Goal: Task Accomplishment & Management: Use online tool/utility

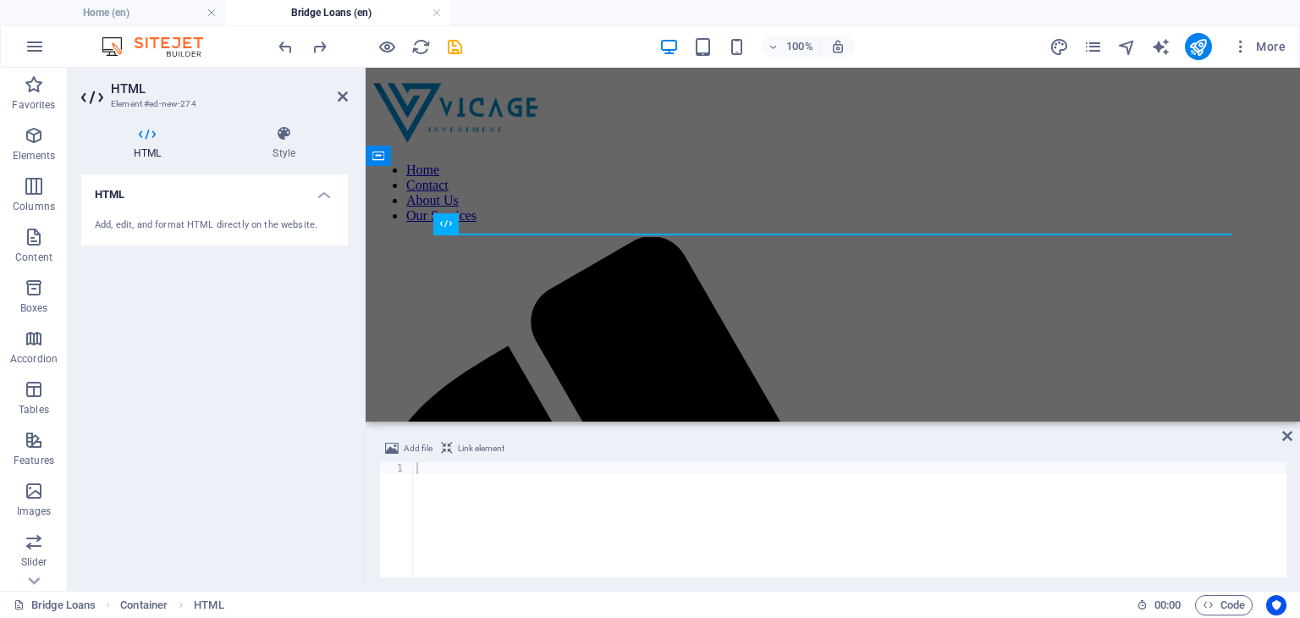
click at [431, 472] on div at bounding box center [849, 531] width 873 height 139
click at [422, 465] on div at bounding box center [849, 531] width 873 height 139
paste textarea "</html>"
type textarea "</html>"
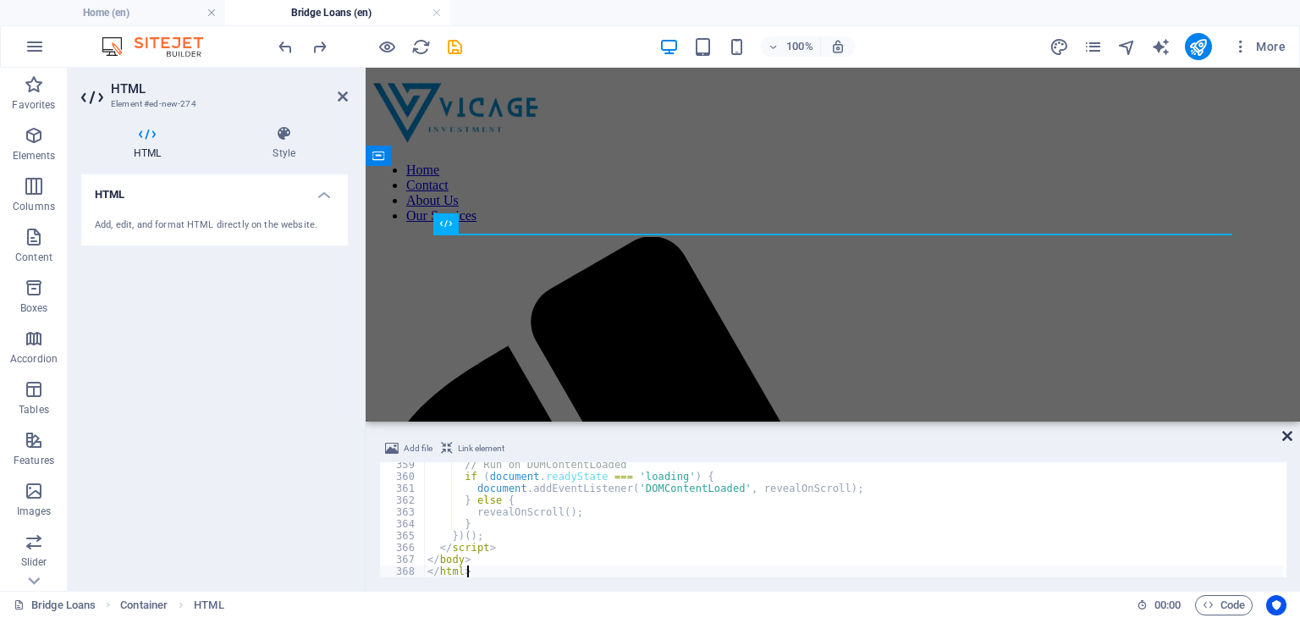
click at [1288, 432] on icon at bounding box center [1287, 436] width 10 height 14
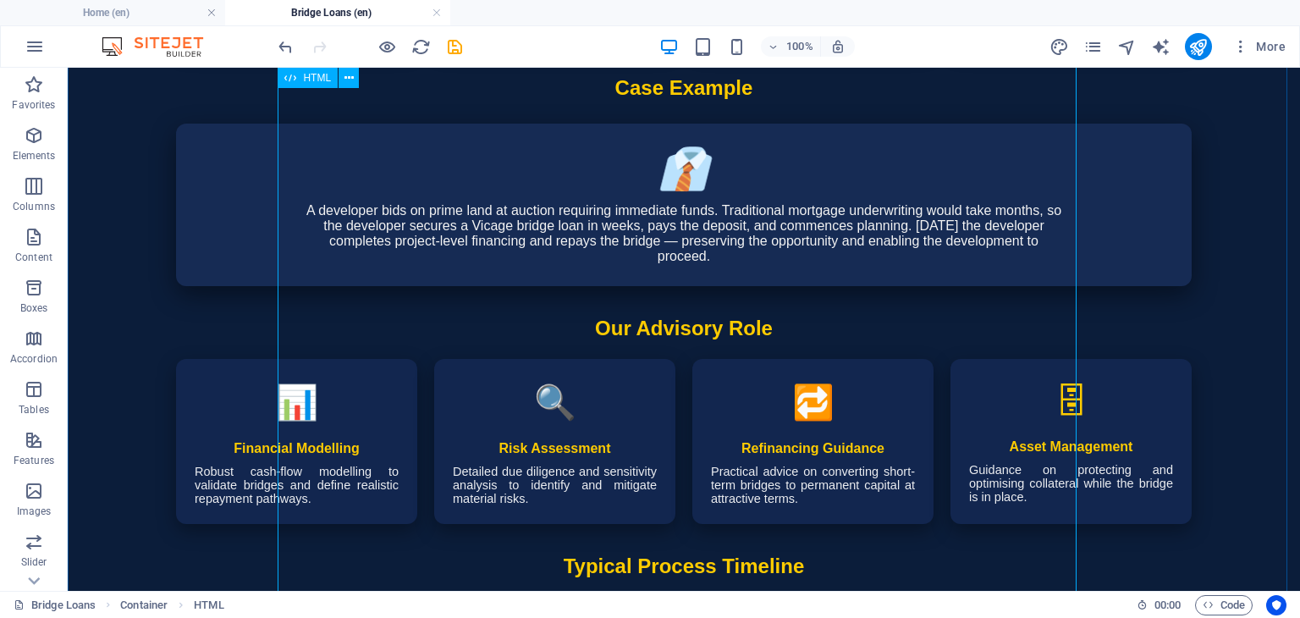
scroll to position [3267, 0]
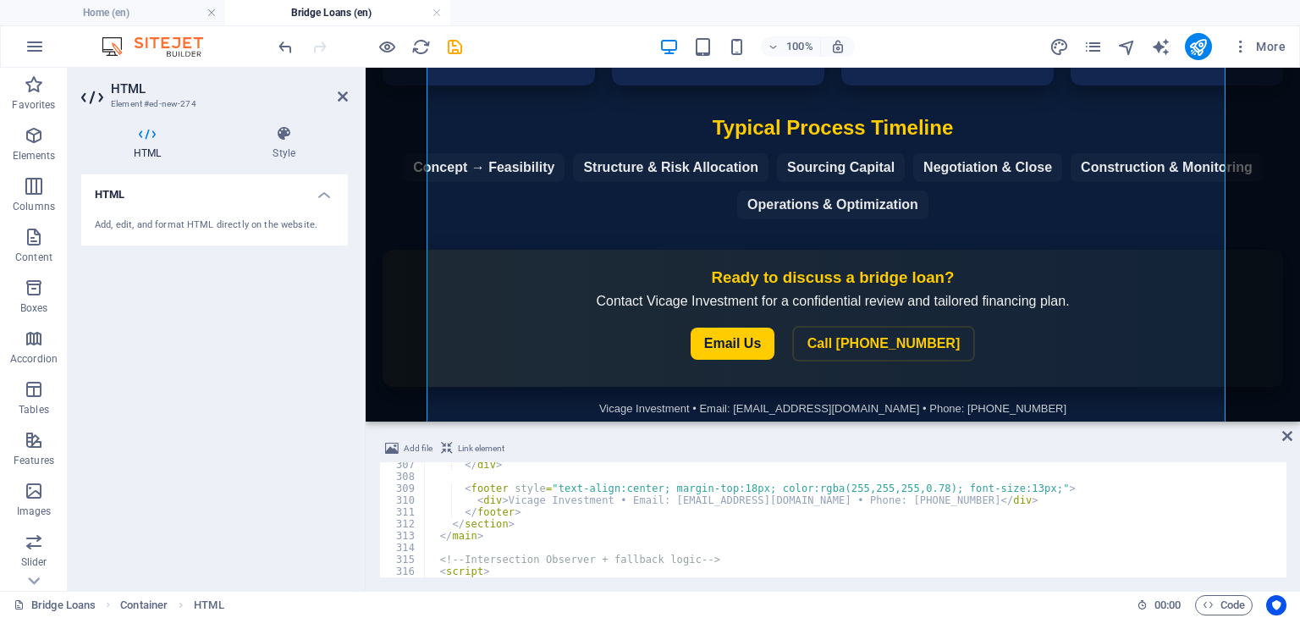
scroll to position [3625, 0]
click at [509, 472] on div "</ div > < footer style = "text-align:center; margin-top:18px; color:rgba(255,2…" at bounding box center [995, 529] width 1142 height 135
type textarea "</div>"
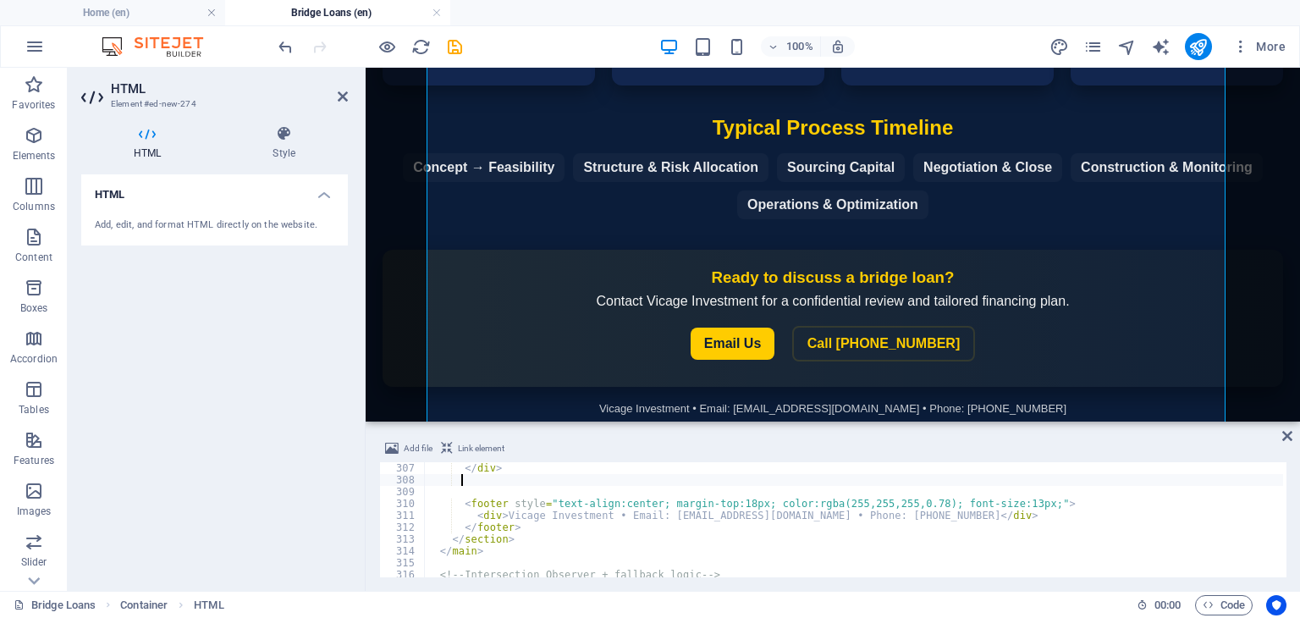
scroll to position [0, 0]
paste textarea "</html>"
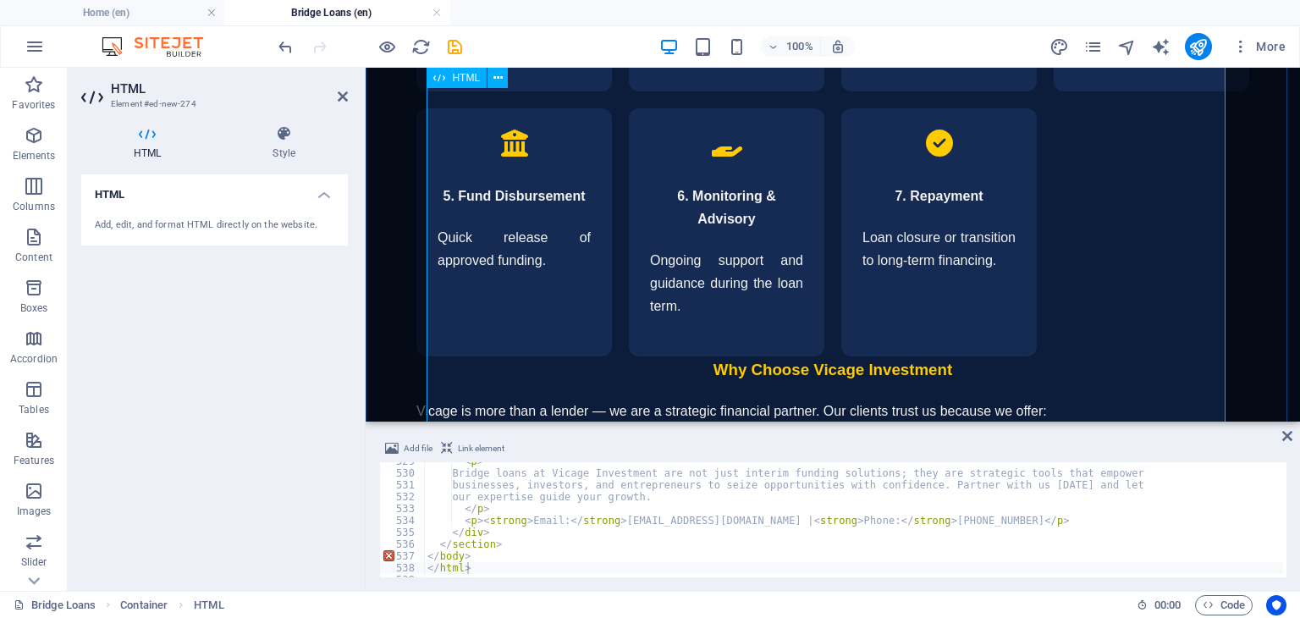
scroll to position [6727, 0]
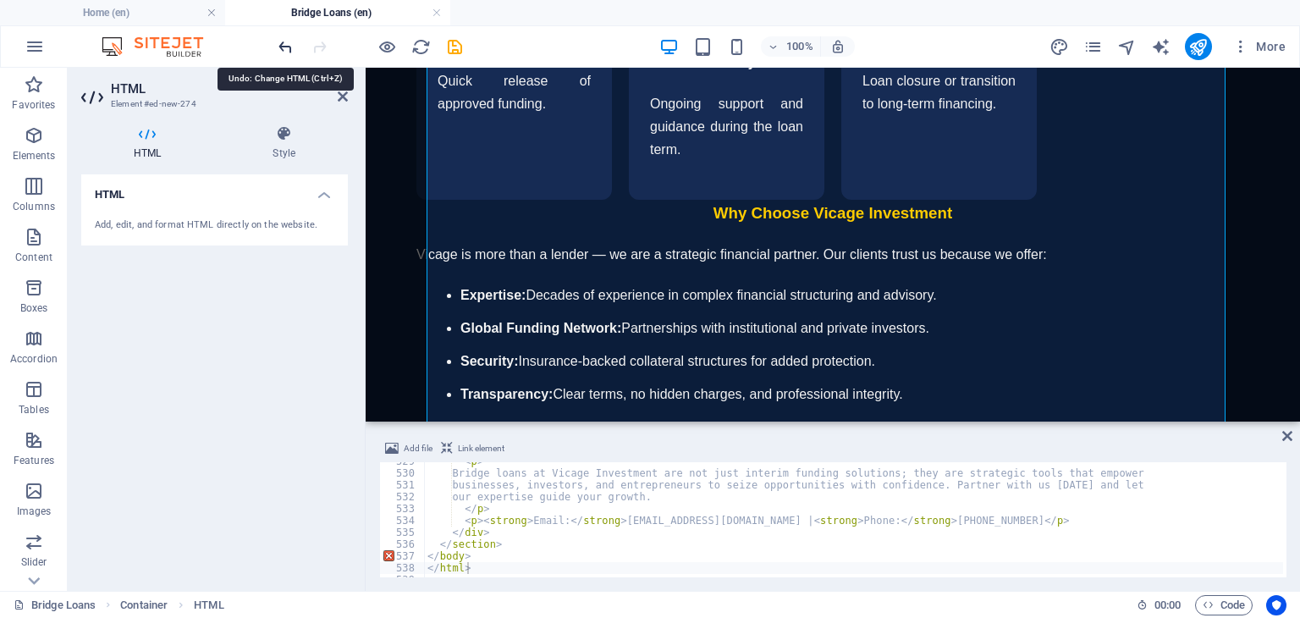
click at [282, 44] on icon "undo" at bounding box center [285, 46] width 19 height 19
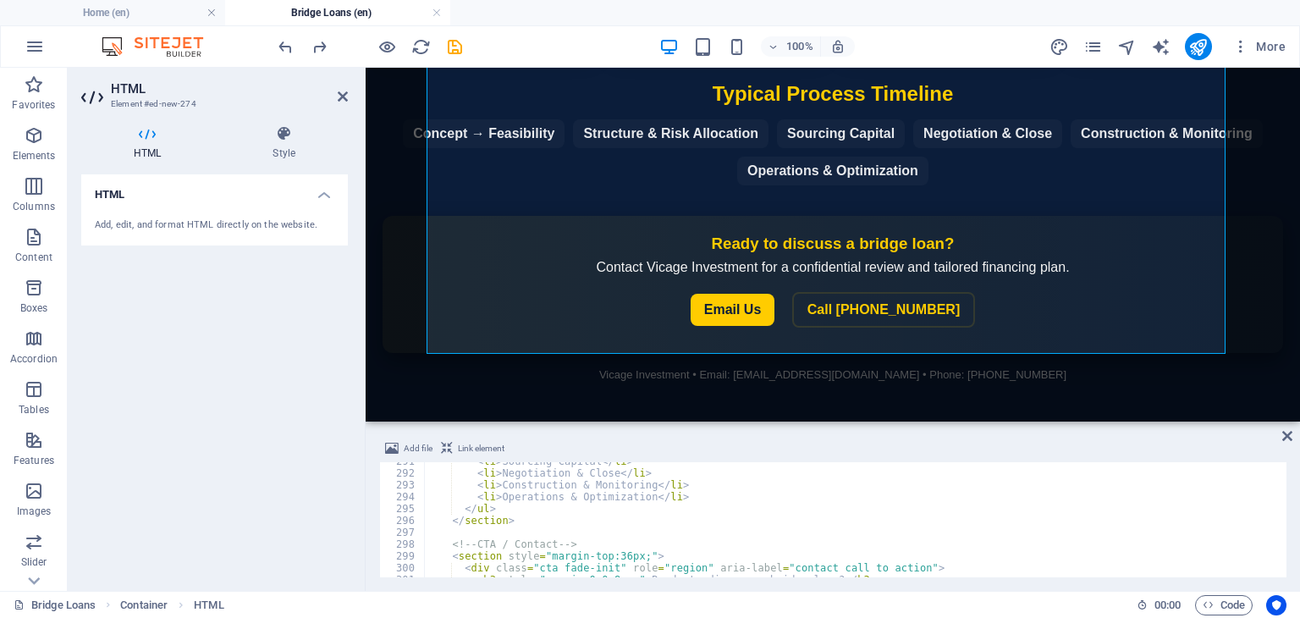
scroll to position [3443, 0]
click at [508, 505] on div "< li > Sourcing Capital </ li > < li > Negotiation & Close </ li > < li > Const…" at bounding box center [995, 522] width 1142 height 135
type textarea "</ul>"
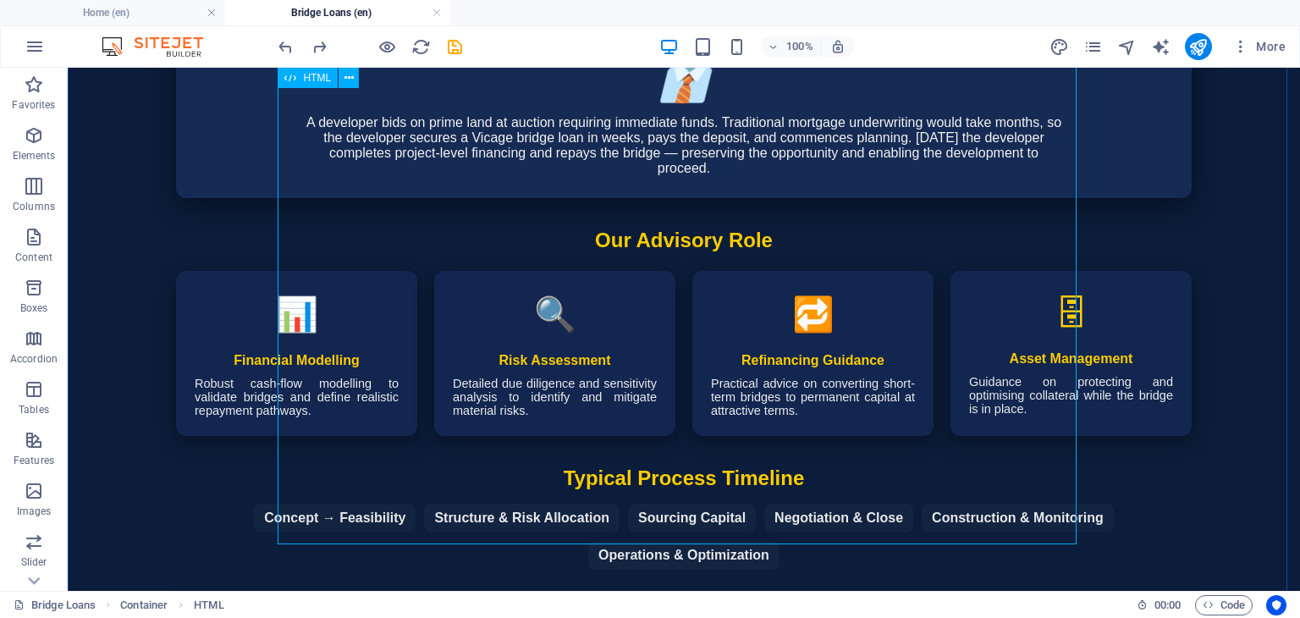
scroll to position [3267, 0]
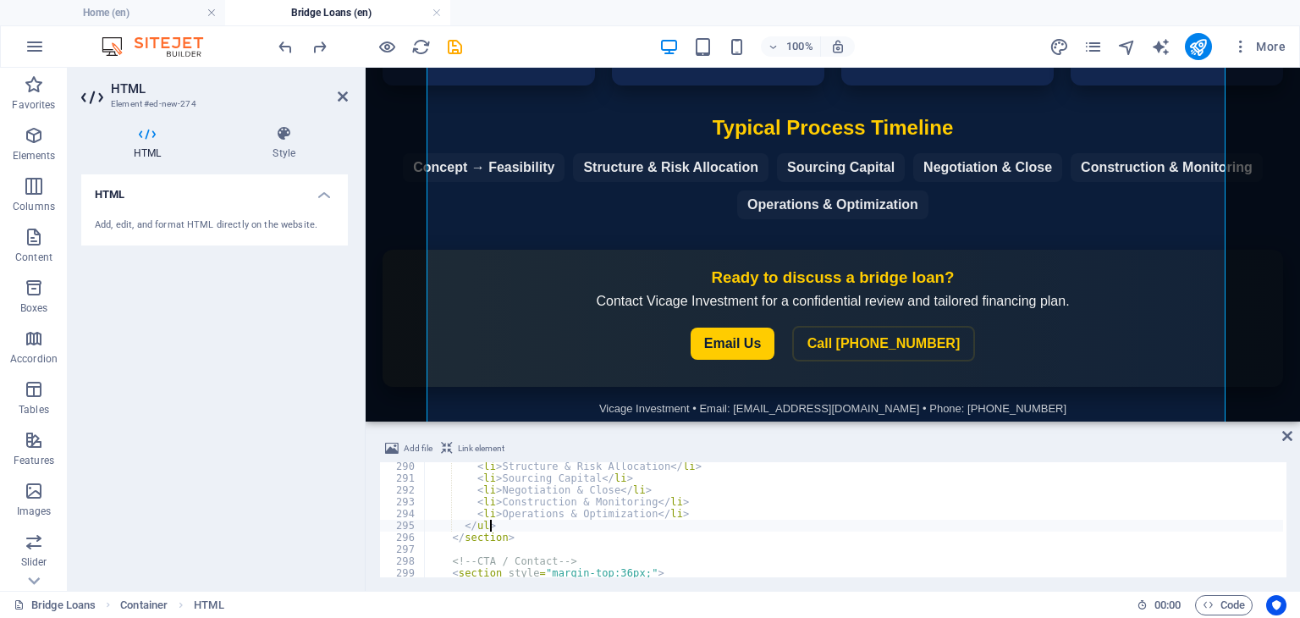
click at [676, 516] on div "< li > Structure & Risk Allocation </ li > < li > Sourcing Capital </ li > < li…" at bounding box center [995, 527] width 1142 height 135
type textarea "<li>Operations & Optimization</li>"
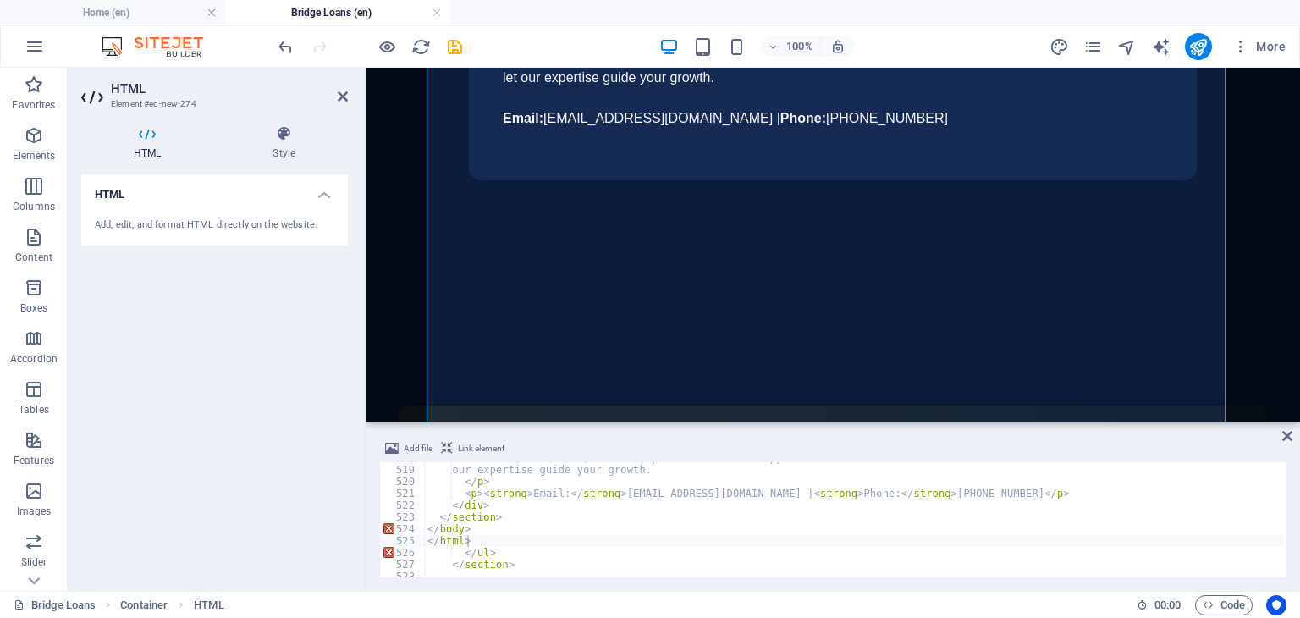
scroll to position [6135, 0]
click at [459, 555] on div "businesses, investors, and entrepreneurs to seize opportunities with confidence…" at bounding box center [995, 519] width 1142 height 135
type textarea "</html> </ul>"
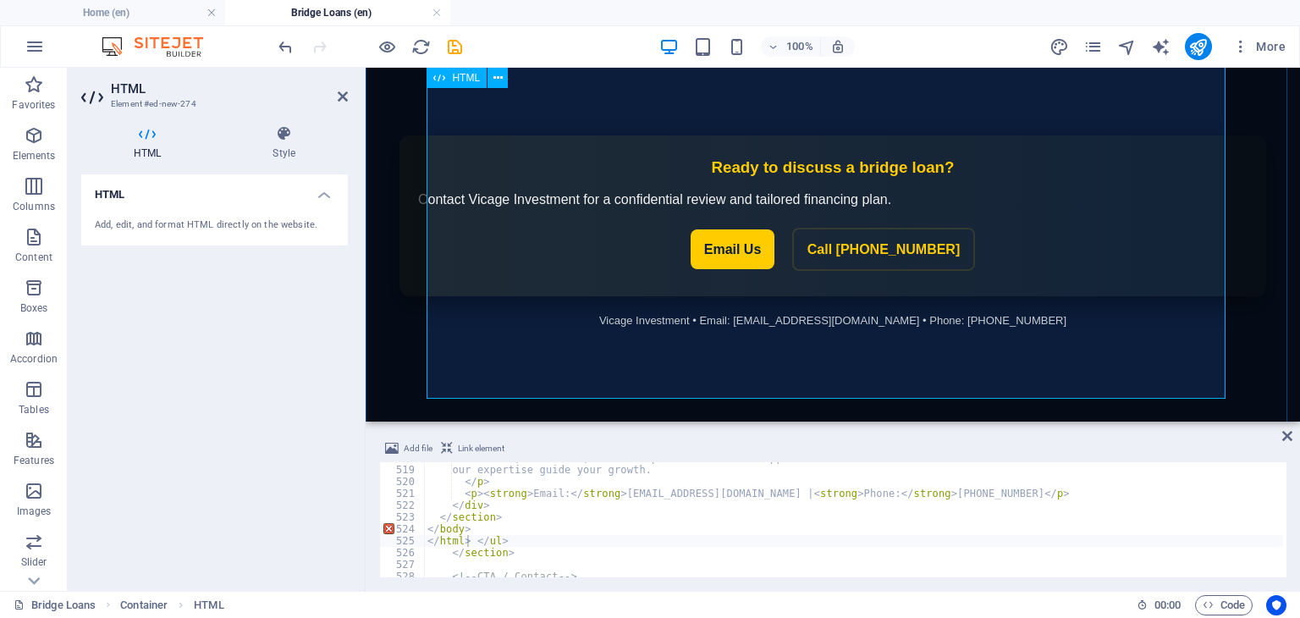
scroll to position [7647, 0]
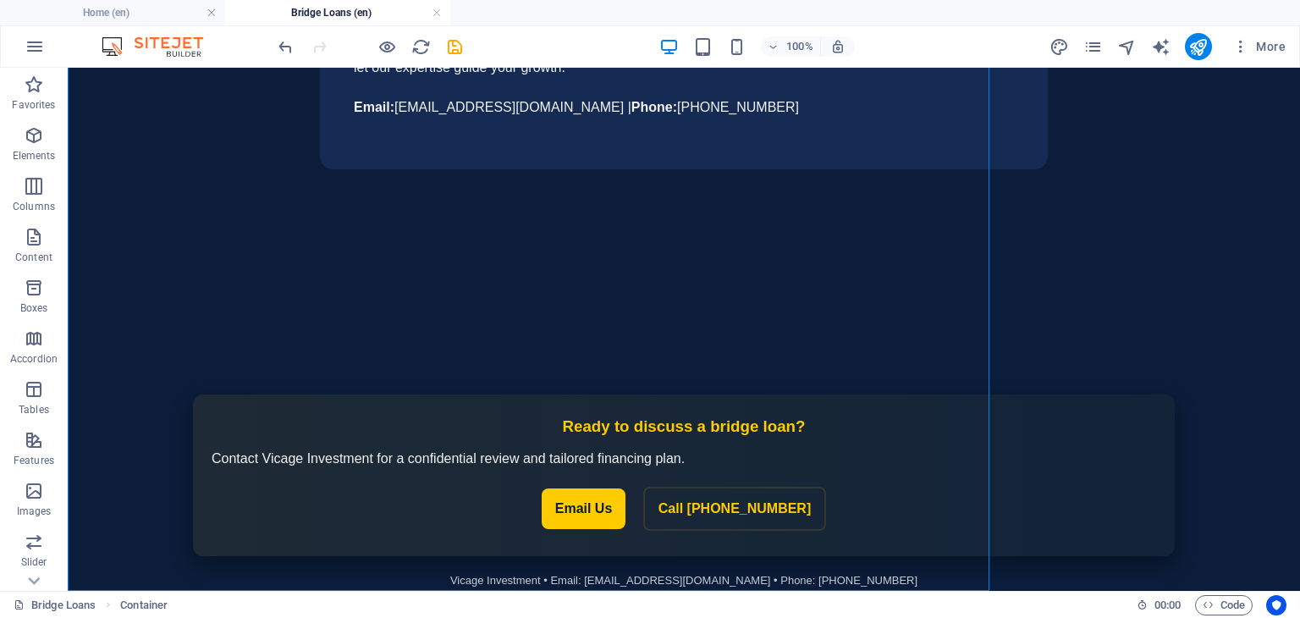
scroll to position [7477, 0]
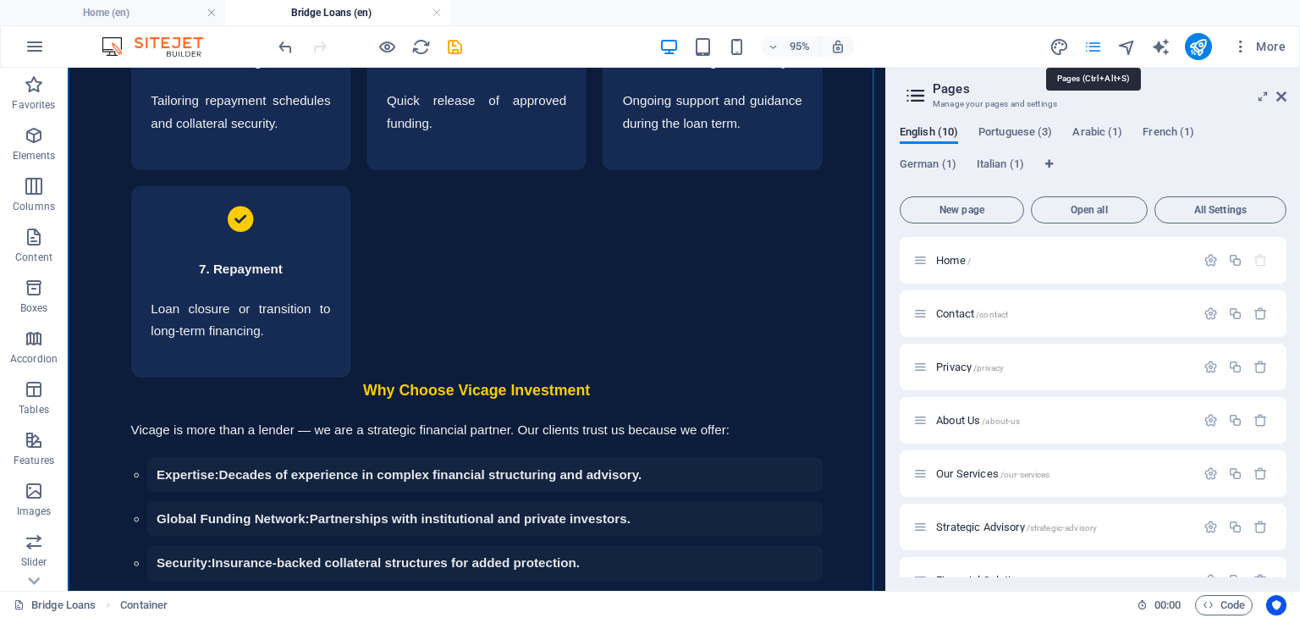
scroll to position [7450, 0]
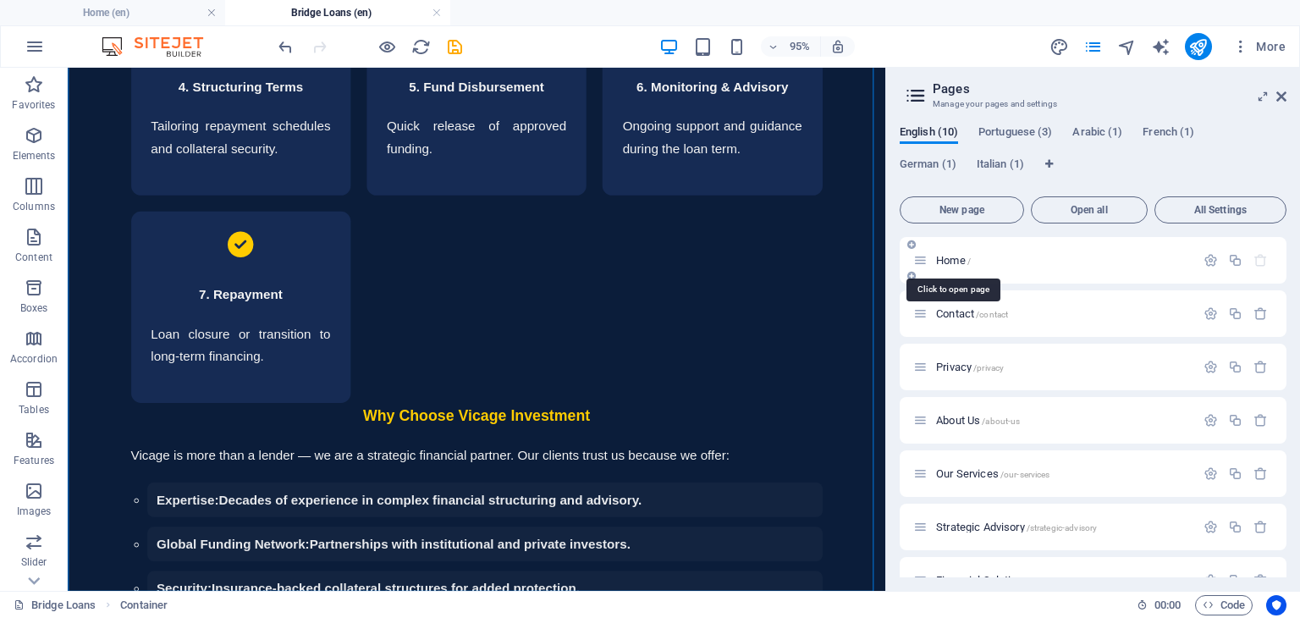
click at [953, 259] on span "Home /" at bounding box center [953, 260] width 35 height 13
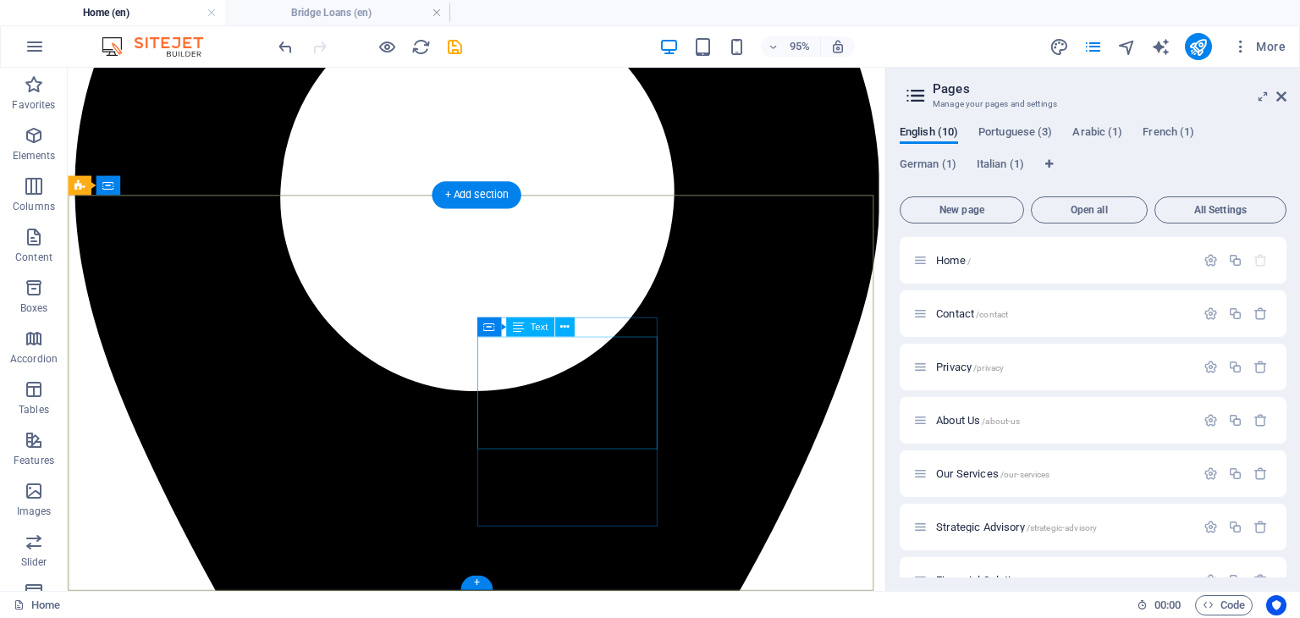
scroll to position [2255, 0]
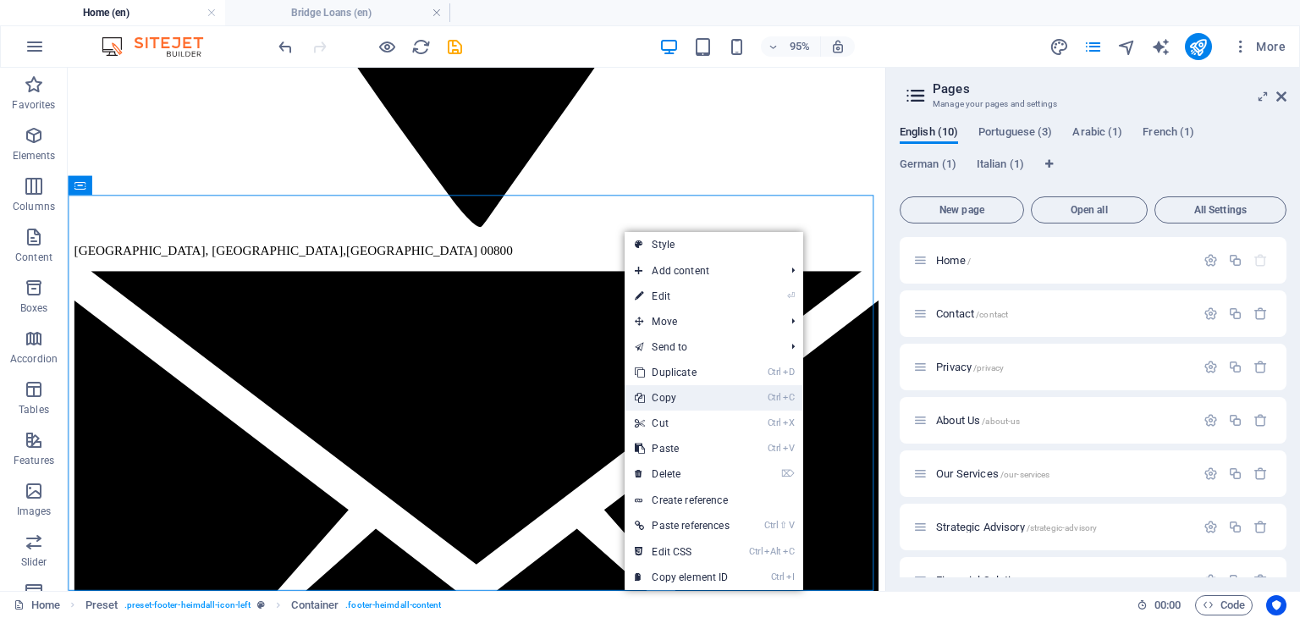
click at [674, 390] on link "Ctrl C Copy" at bounding box center [682, 397] width 114 height 25
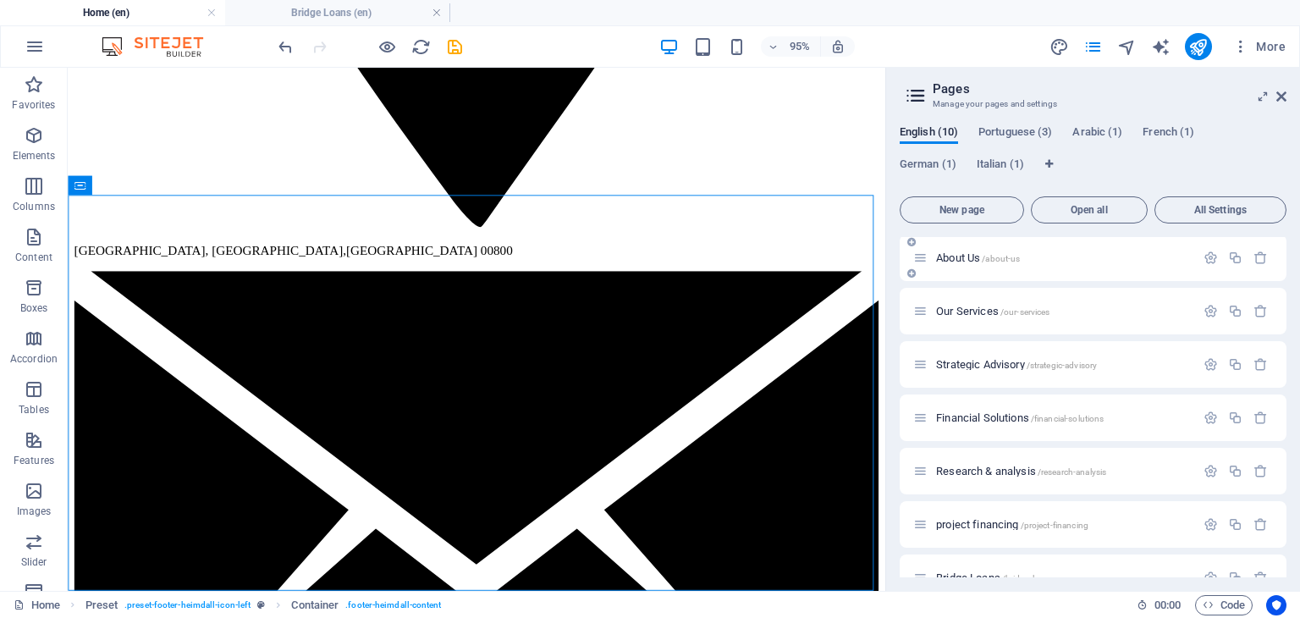
scroll to position [193, 0]
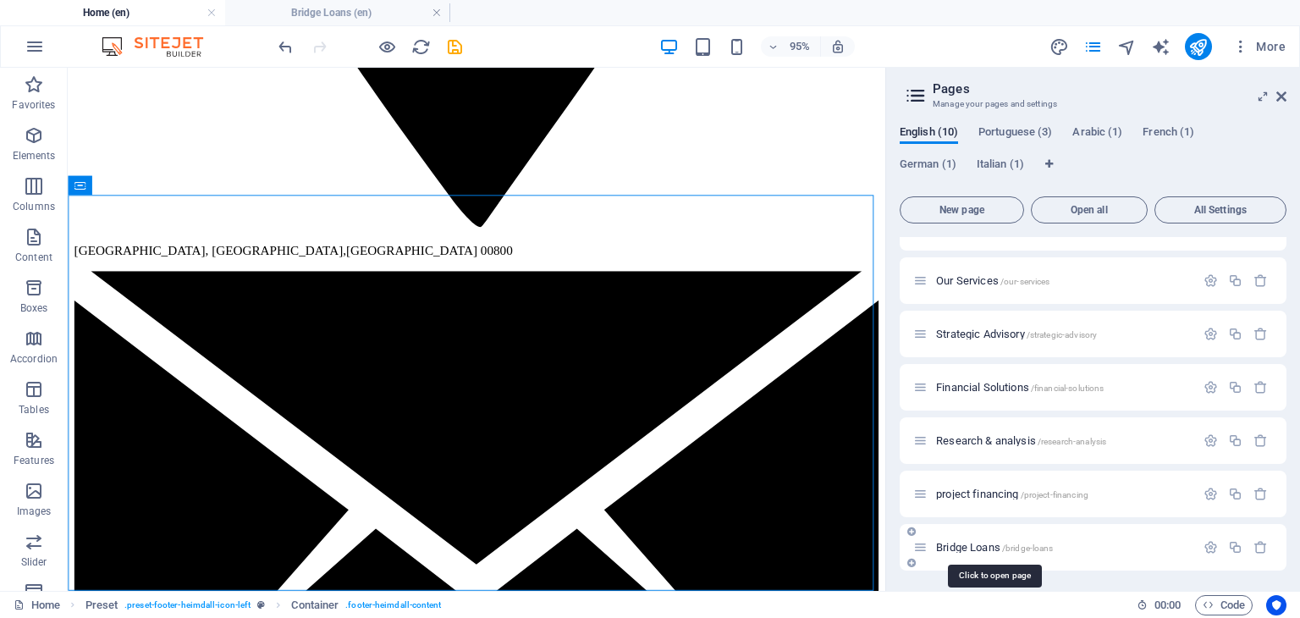
click at [968, 544] on span "Bridge Loans /bridge-loans" at bounding box center [994, 547] width 117 height 13
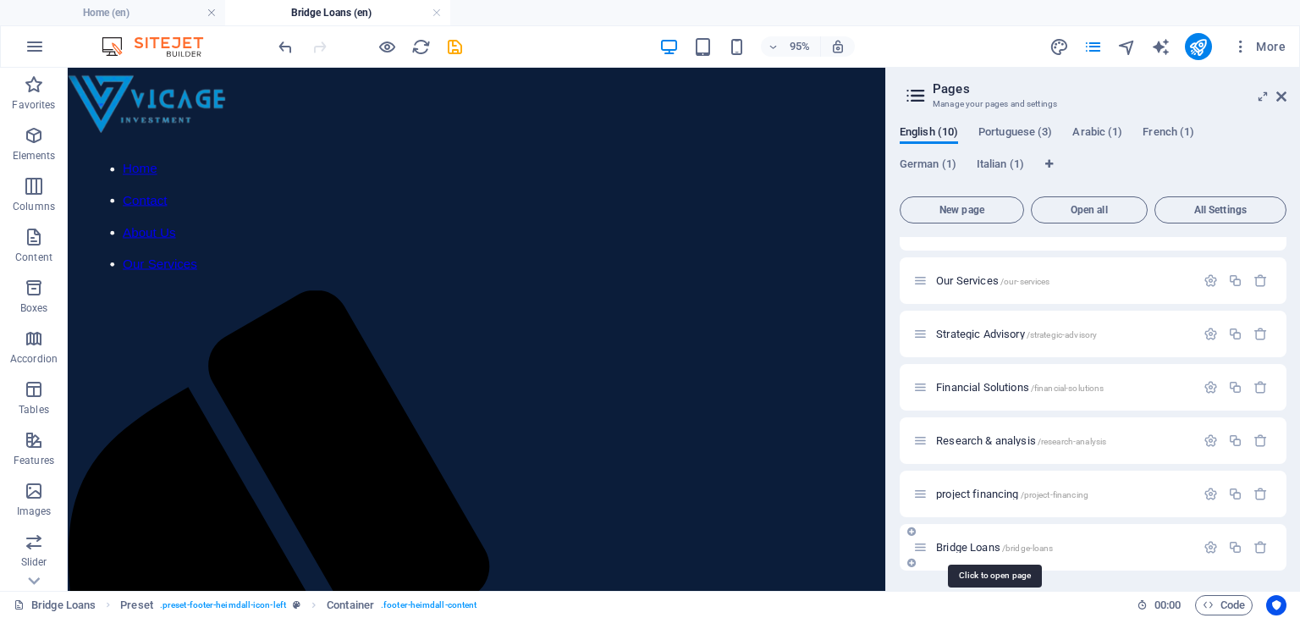
scroll to position [7450, 0]
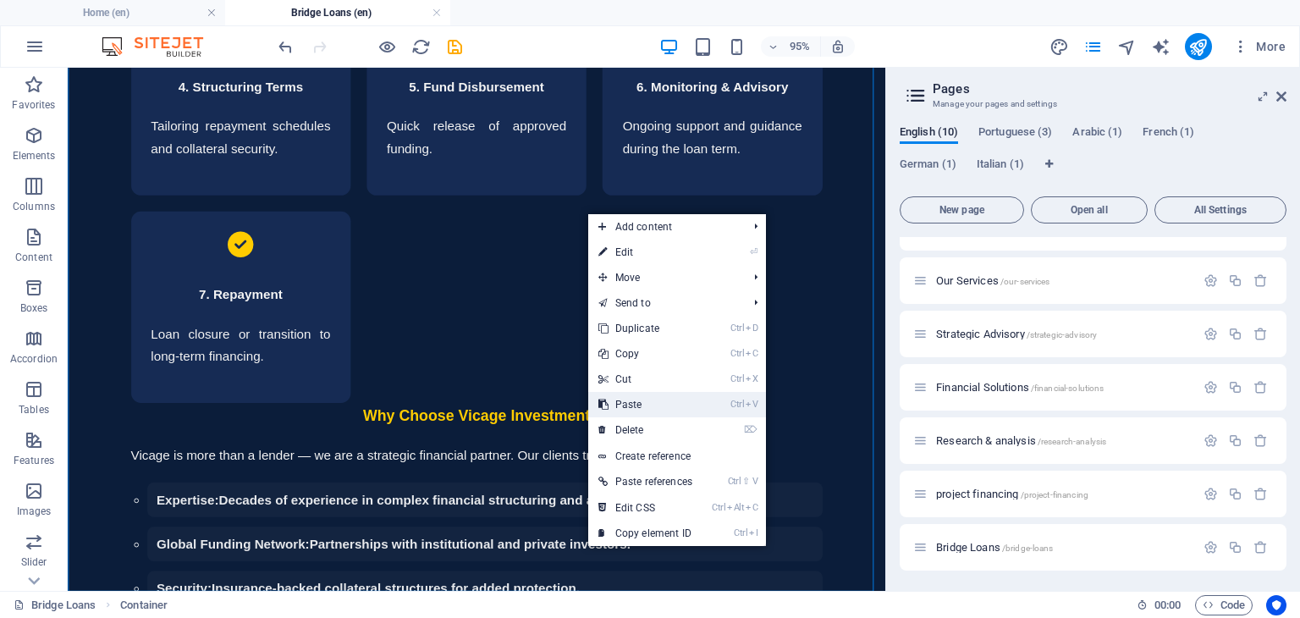
click at [647, 405] on link "Ctrl V Paste" at bounding box center [645, 404] width 114 height 25
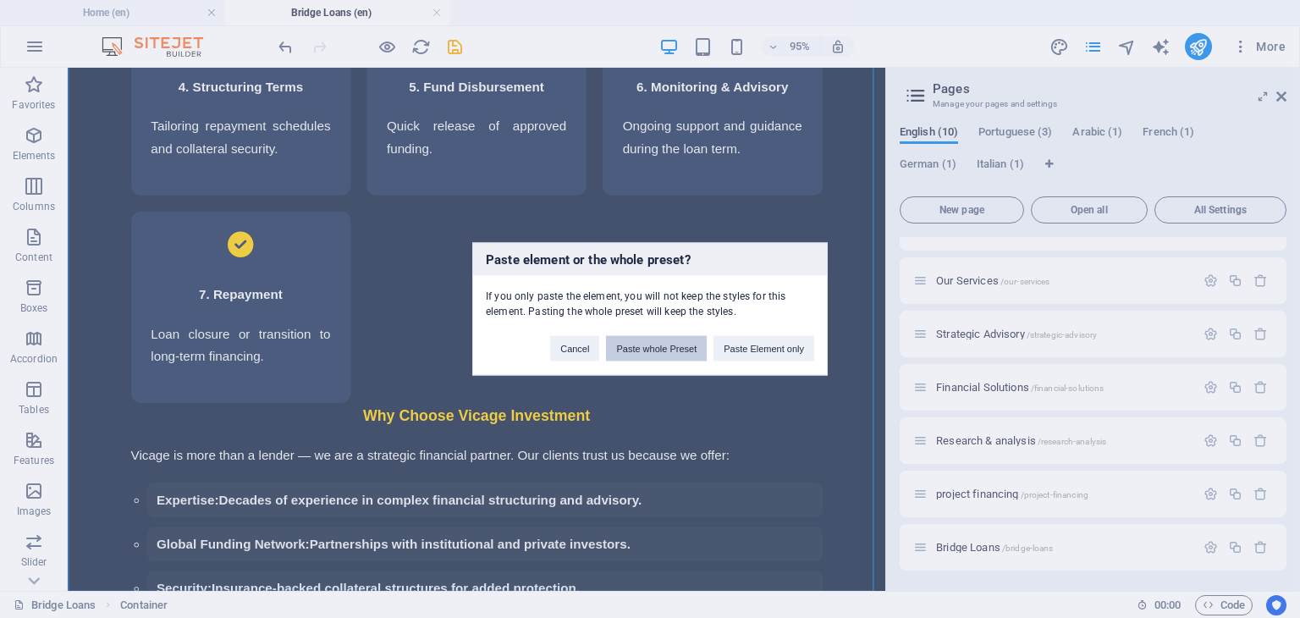
click at [665, 336] on button "Paste whole Preset" at bounding box center [656, 348] width 101 height 25
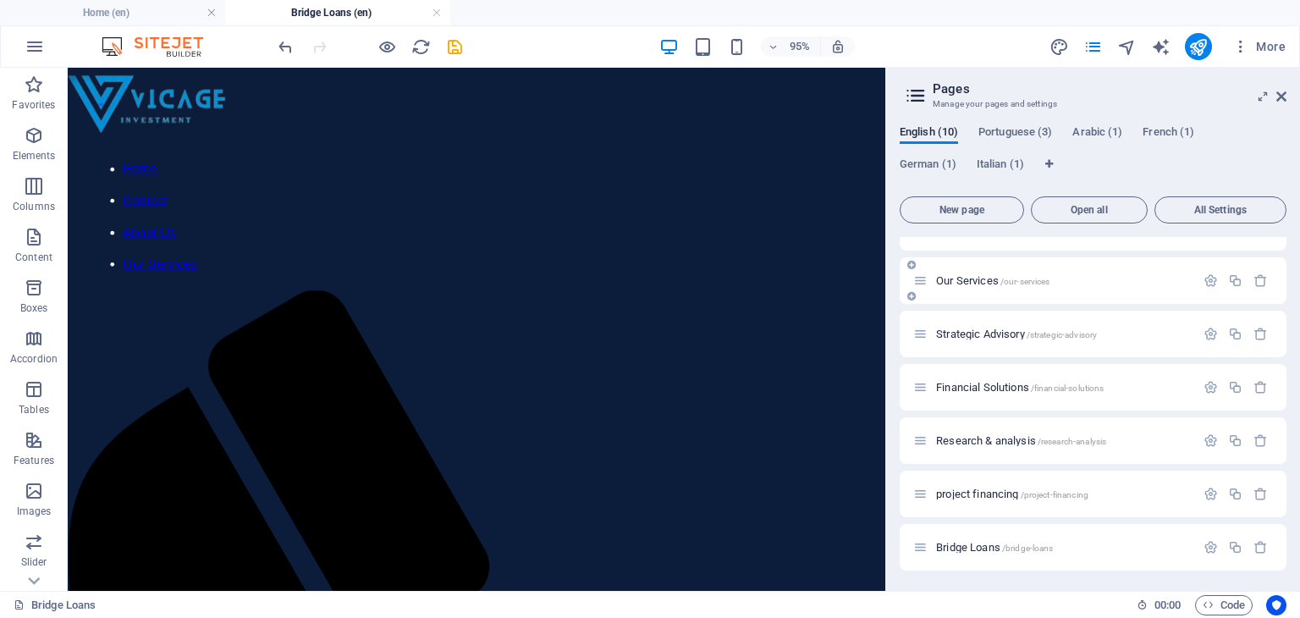
scroll to position [0, 0]
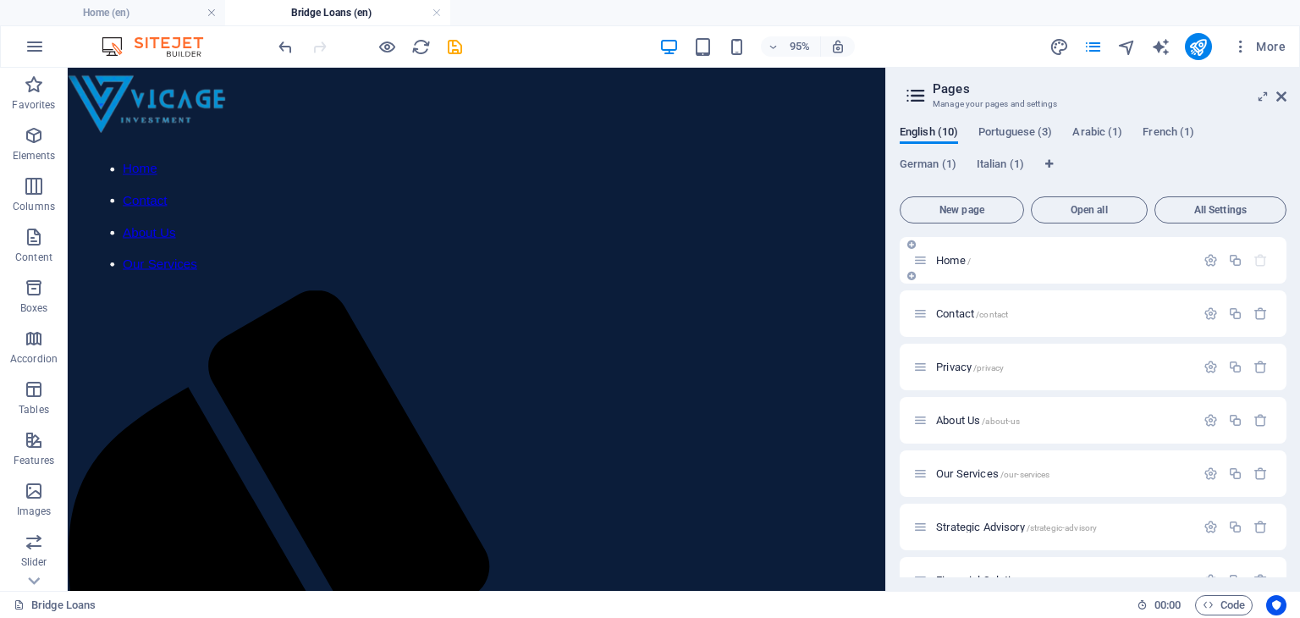
click at [939, 263] on span "Home /" at bounding box center [953, 260] width 35 height 13
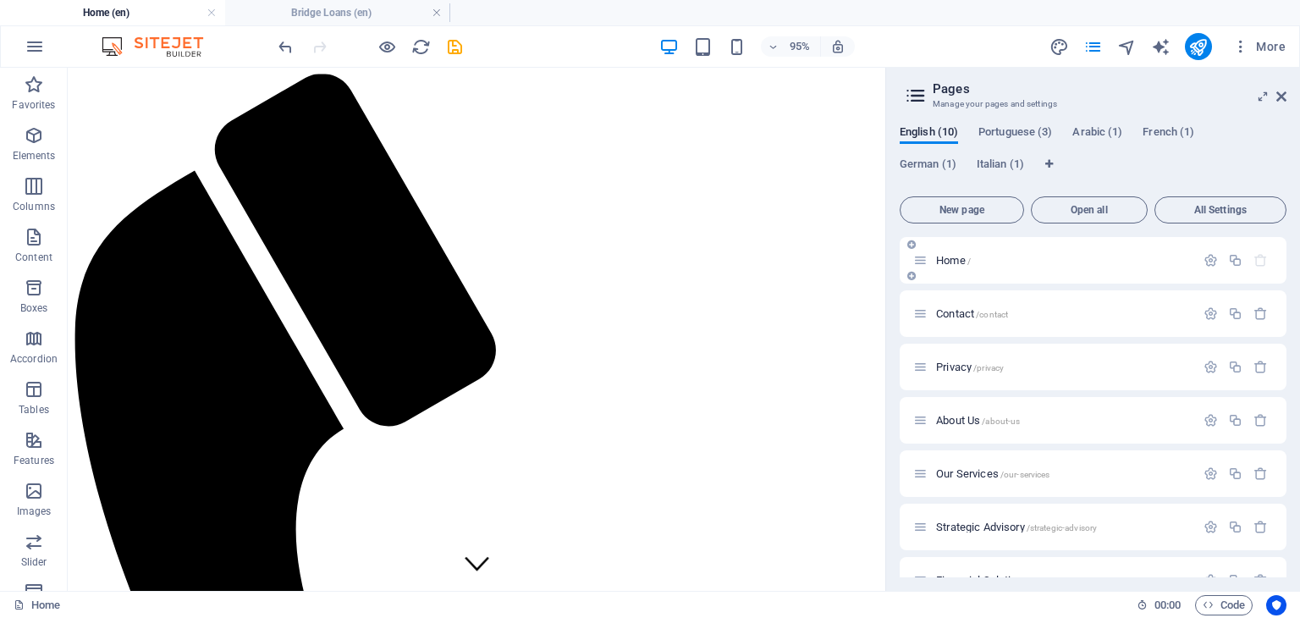
scroll to position [2255, 0]
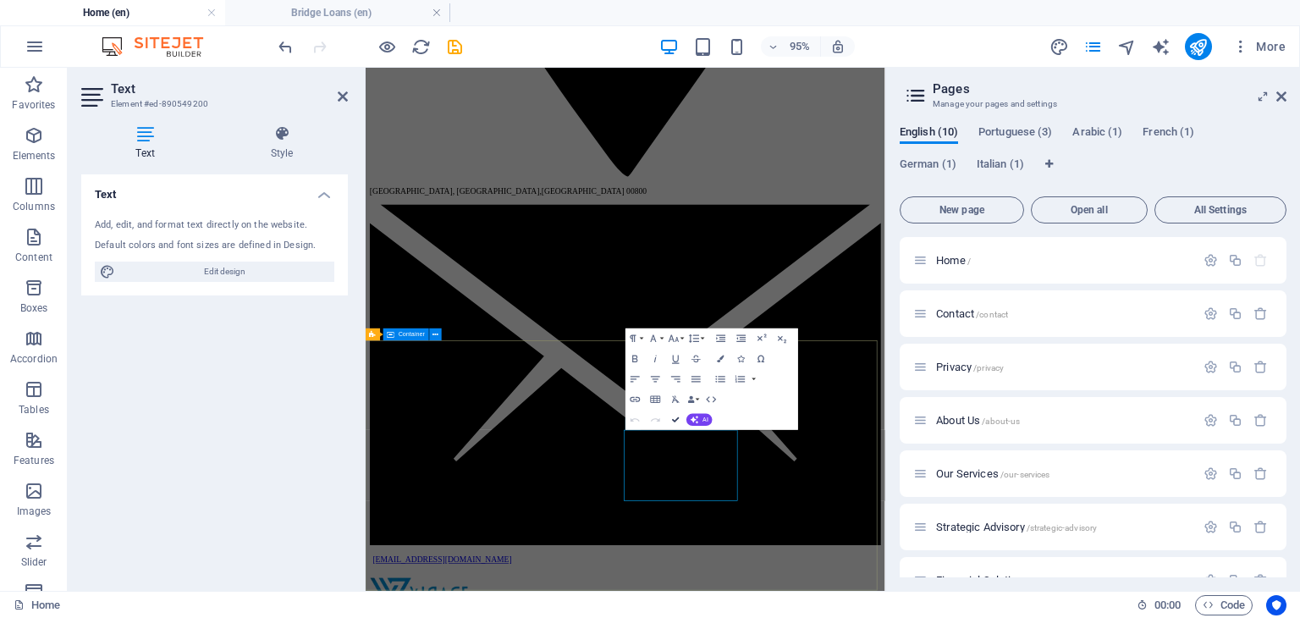
scroll to position [1935, 0]
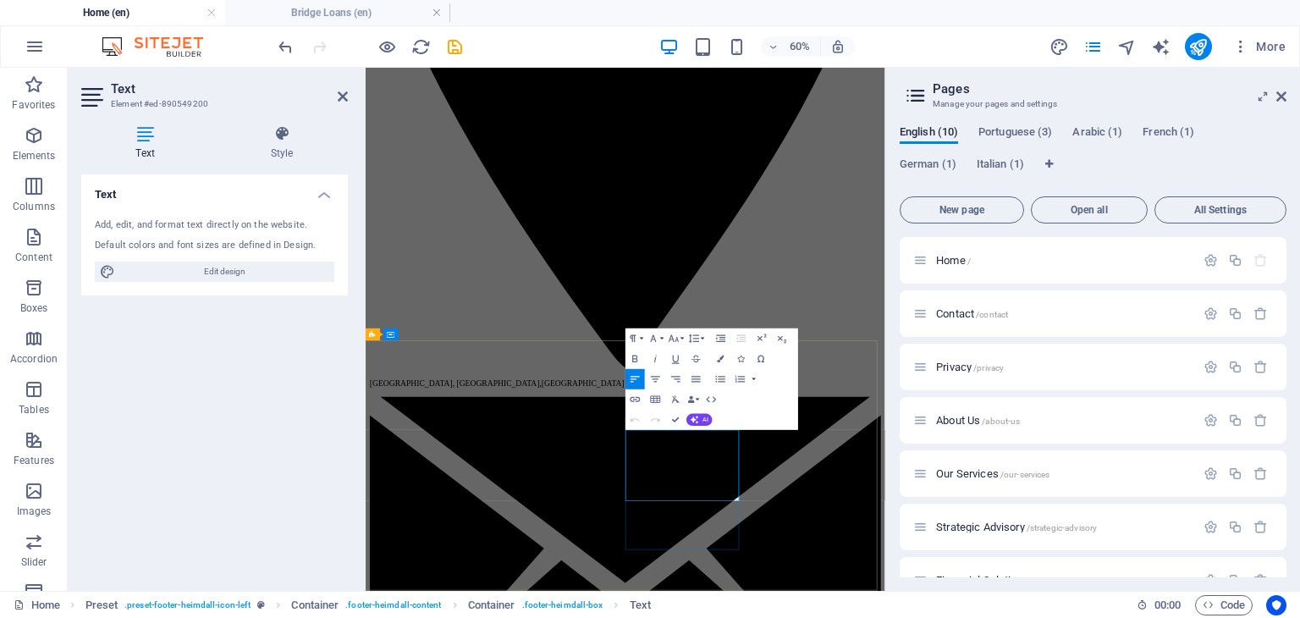
drag, startPoint x: 825, startPoint y: 712, endPoint x: 923, endPoint y: 718, distance: 98.3
click at [631, 397] on icon "button" at bounding box center [635, 399] width 10 height 5
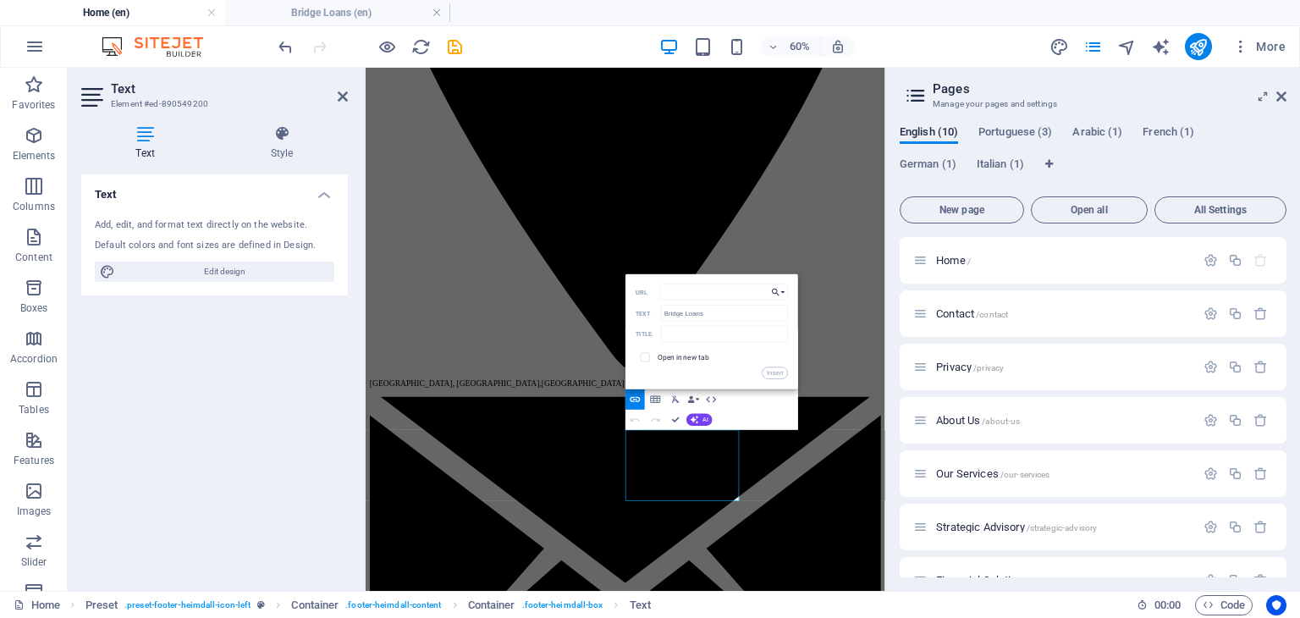
click at [783, 289] on button "Choose Link" at bounding box center [777, 292] width 19 height 16
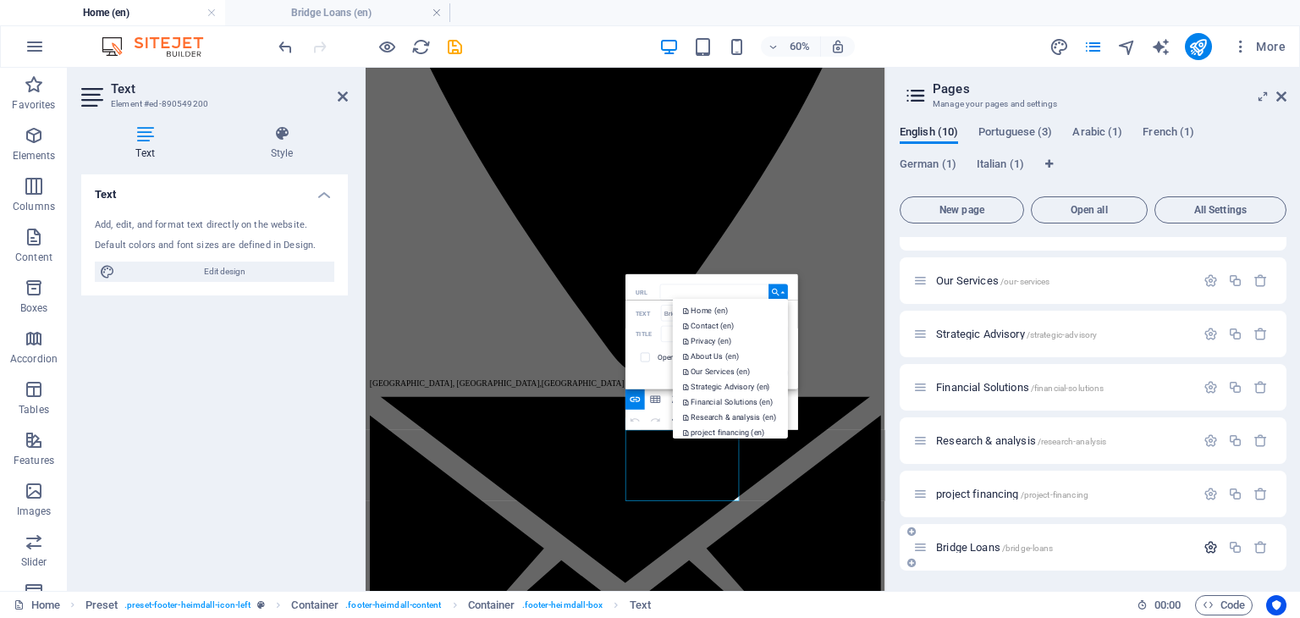
click at [1198, 542] on button "button" at bounding box center [1210, 547] width 25 height 14
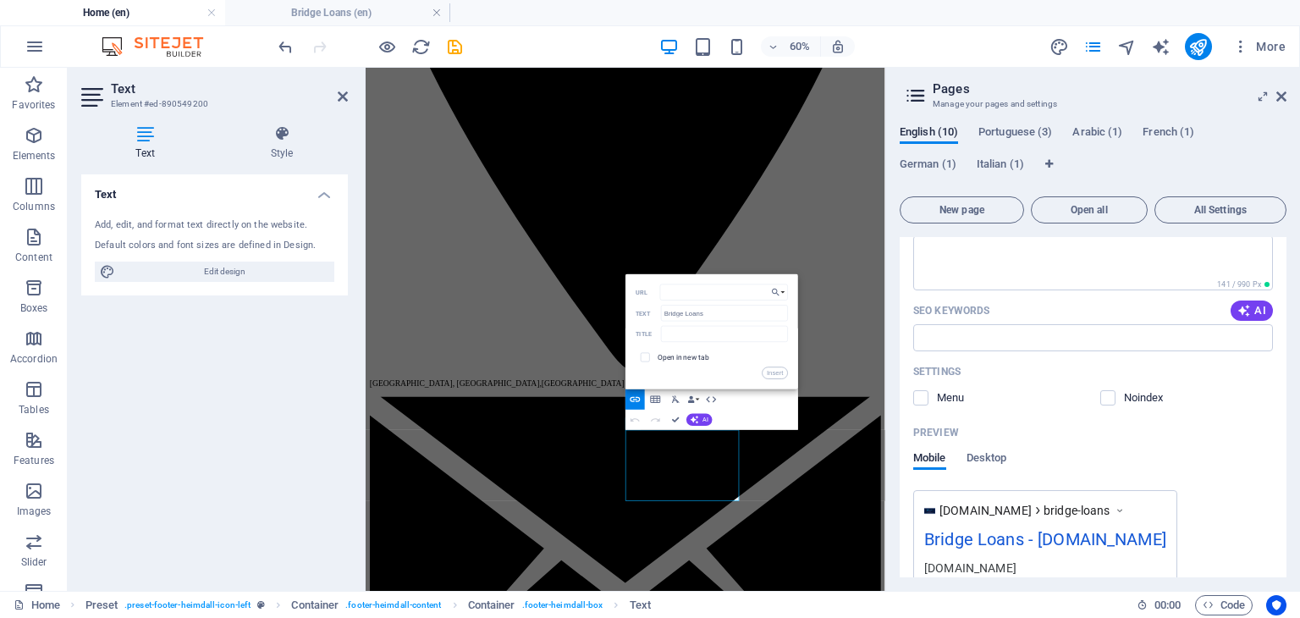
scroll to position [743, 0]
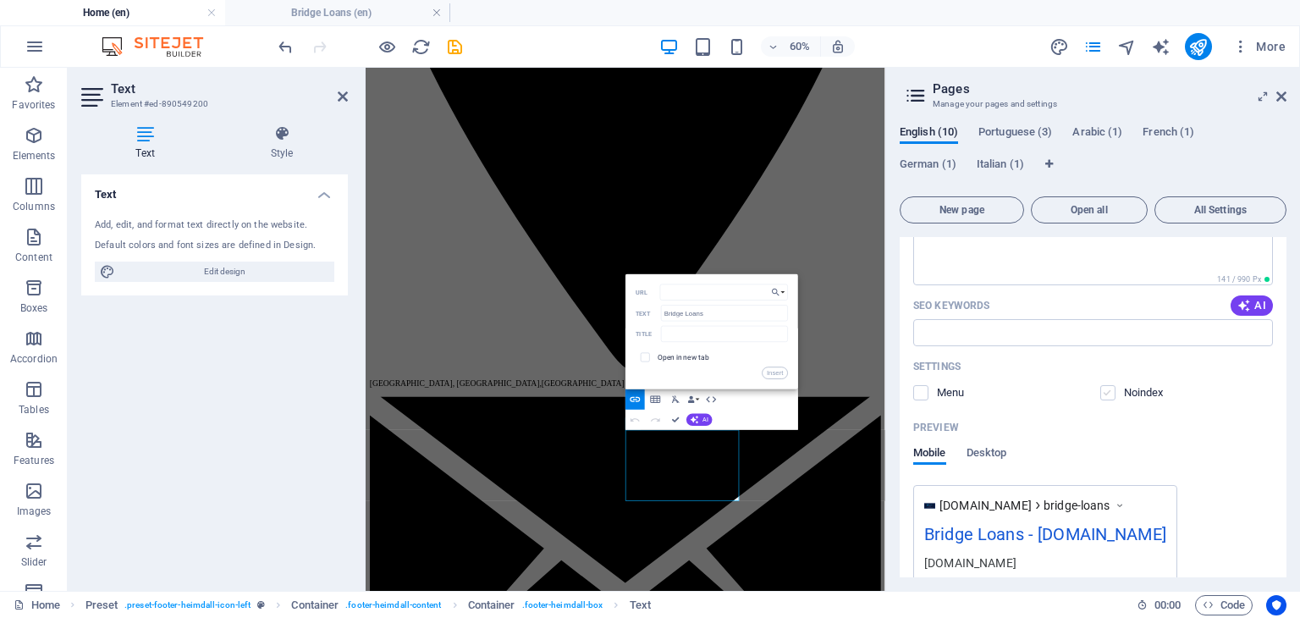
click at [1113, 393] on label at bounding box center [1107, 392] width 15 height 15
click at [0, 0] on input "checkbox" at bounding box center [0, 0] width 0 height 0
click at [779, 292] on icon "button" at bounding box center [776, 292] width 10 height 12
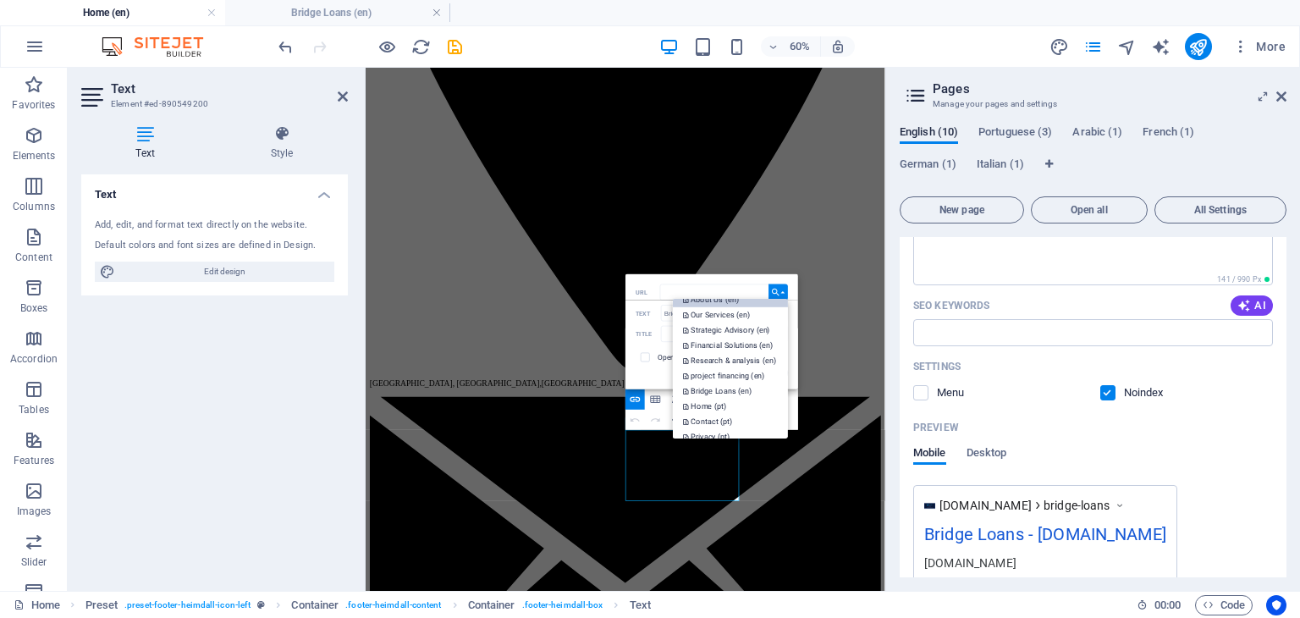
scroll to position [237, 0]
click at [711, 302] on p "Bridge Loans (en)" at bounding box center [718, 305] width 71 height 15
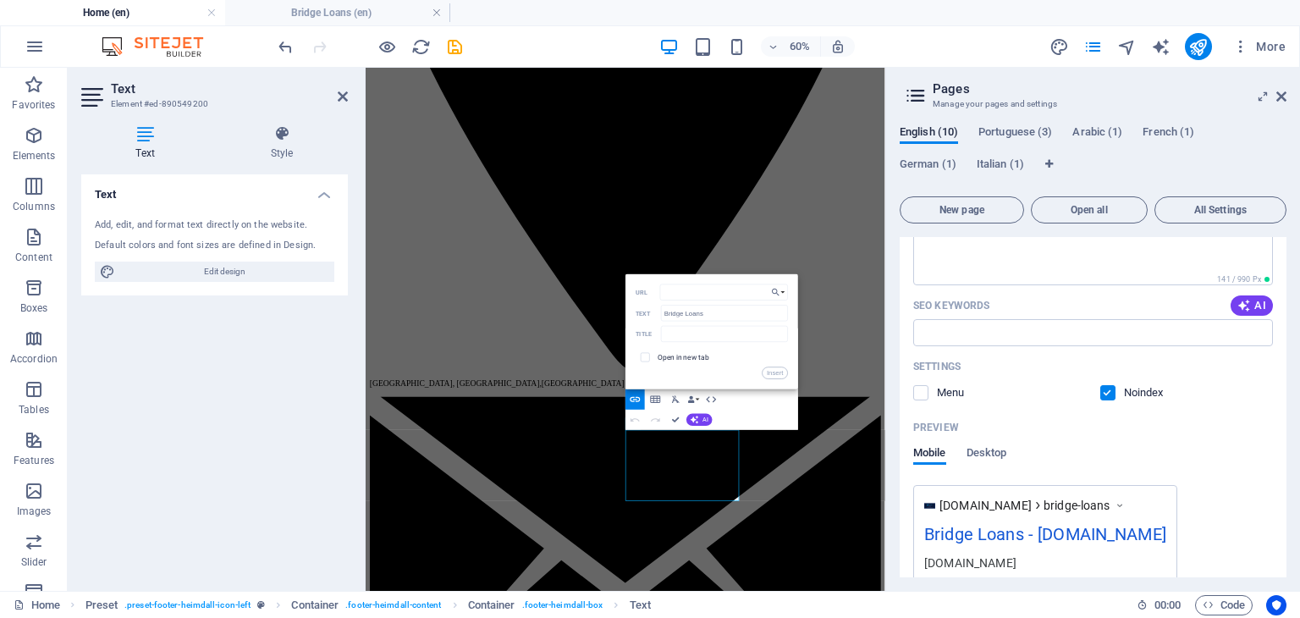
click at [1100, 383] on div "Settings Menu Noindex" at bounding box center [1093, 380] width 360 height 54
click at [1107, 394] on label at bounding box center [1107, 392] width 15 height 15
click at [0, 0] on input "checkbox" at bounding box center [0, 0] width 0 height 0
click at [1107, 394] on label at bounding box center [1107, 392] width 15 height 15
click at [0, 0] on input "checkbox" at bounding box center [0, 0] width 0 height 0
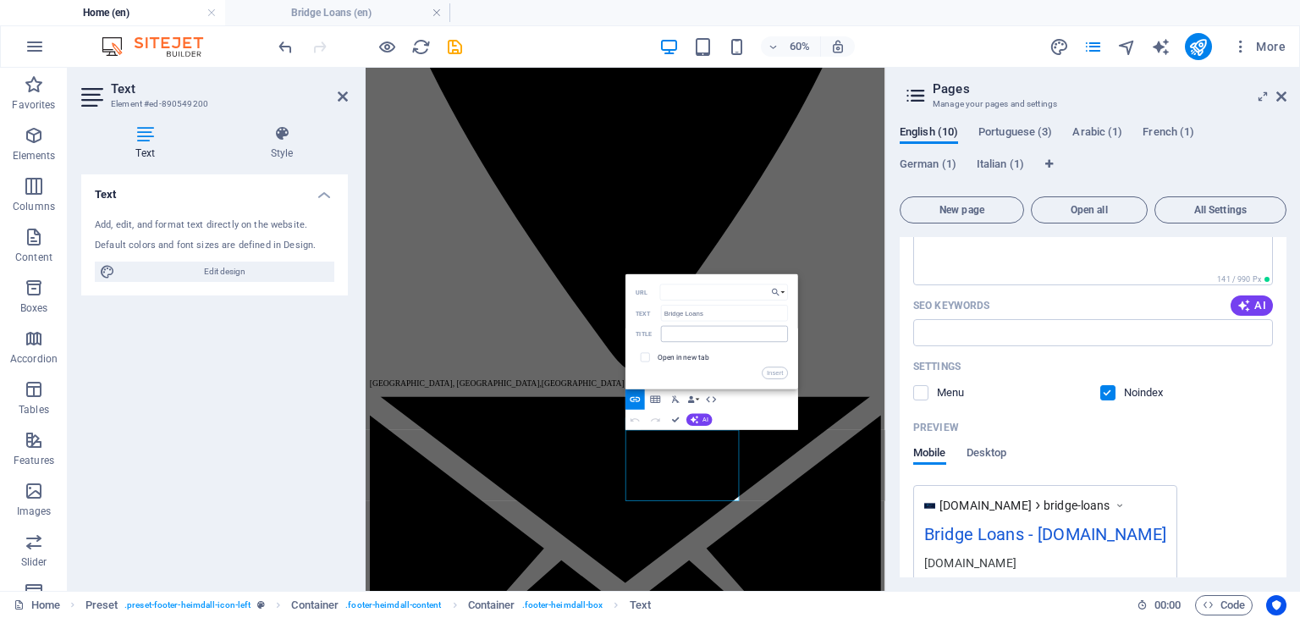
click at [752, 326] on input "text" at bounding box center [724, 334] width 127 height 16
click at [751, 332] on input "text" at bounding box center [724, 334] width 127 height 16
type input "Bridge Loans"
click at [650, 356] on span at bounding box center [645, 357] width 19 height 19
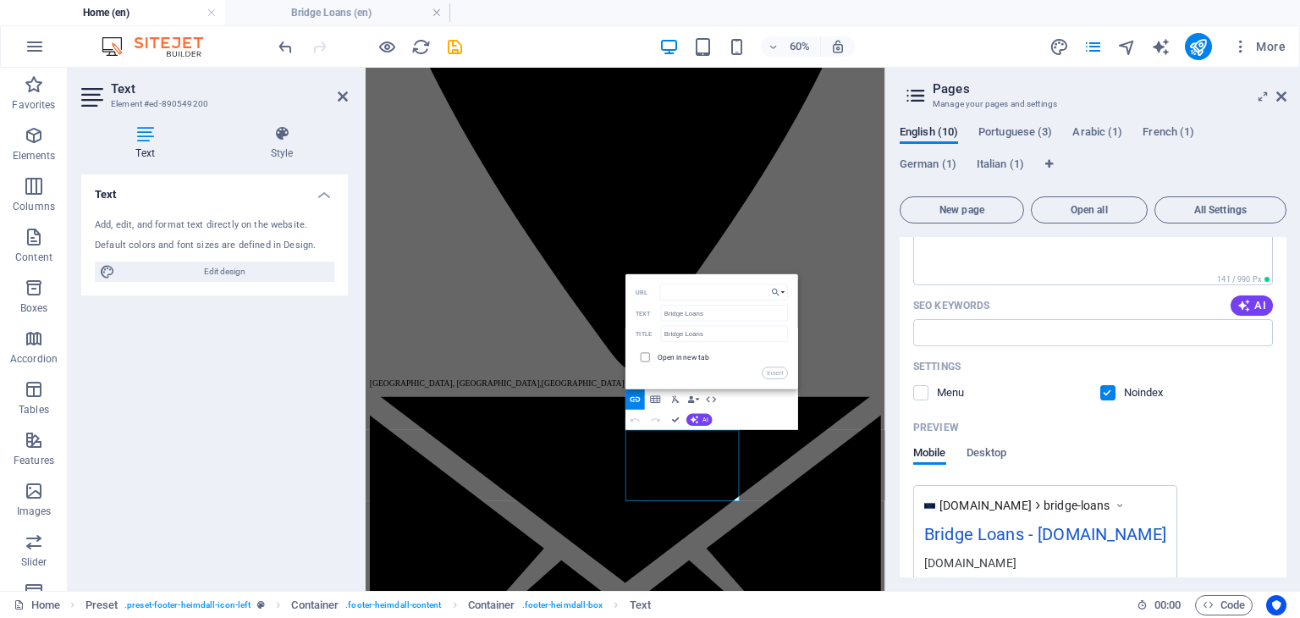
click at [640, 353] on input "checkbox" at bounding box center [643, 355] width 9 height 9
checkbox input "true"
click at [773, 374] on button "Insert" at bounding box center [774, 373] width 25 height 12
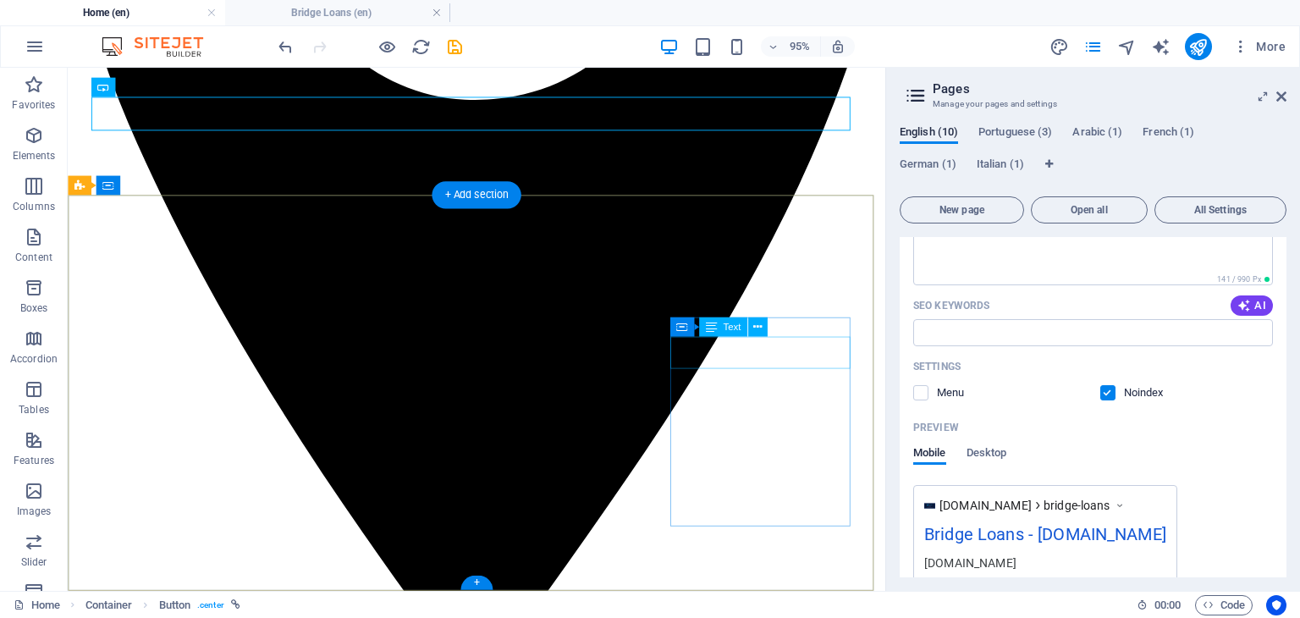
scroll to position [2255, 0]
